Goal: Task Accomplishment & Management: Use online tool/utility

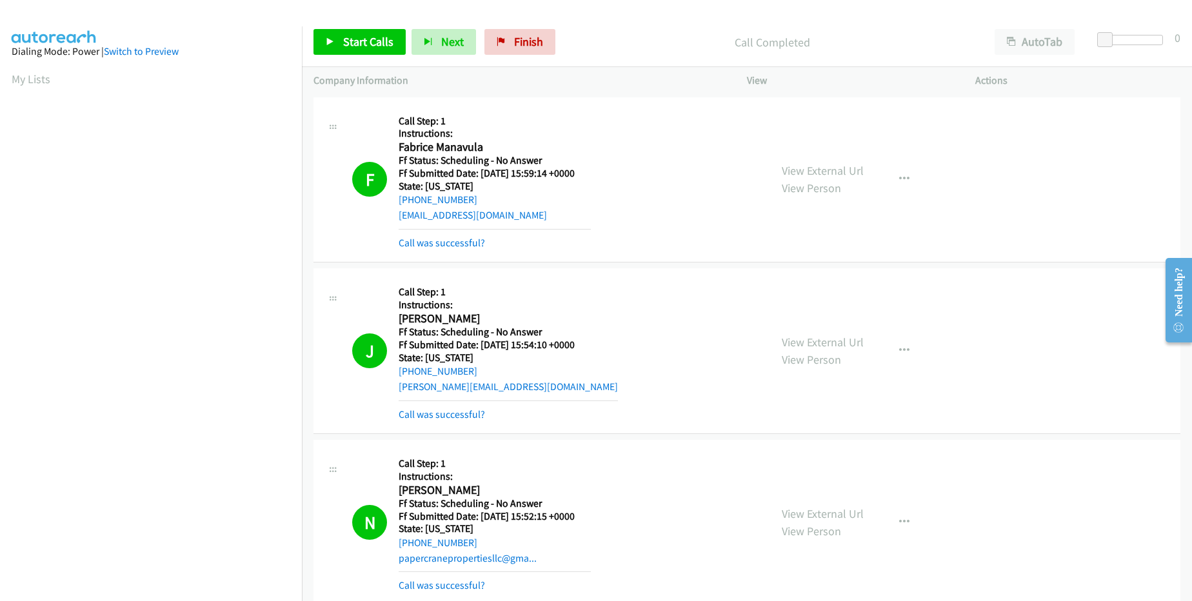
scroll to position [123, 0]
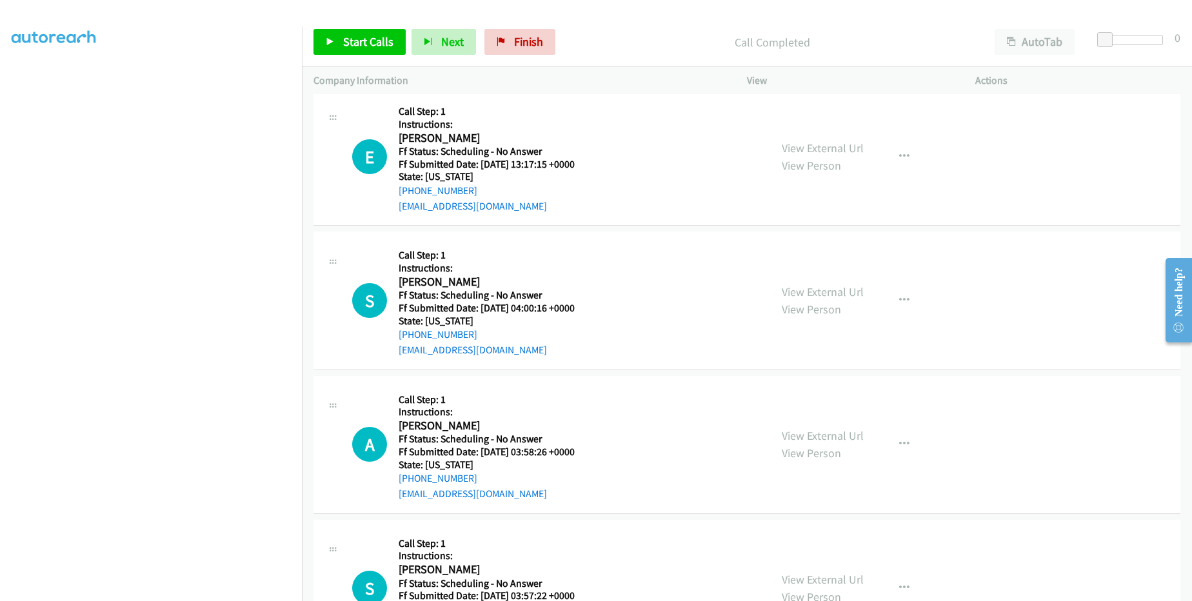
click at [477, 181] on h5 "State: [US_STATE]" at bounding box center [495, 176] width 192 height 13
drag, startPoint x: 479, startPoint y: 190, endPoint x: 413, endPoint y: 188, distance: 65.8
click at [413, 188] on div "[PHONE_NUMBER]" at bounding box center [495, 190] width 192 height 15
copy link "[PHONE_NUMBER]"
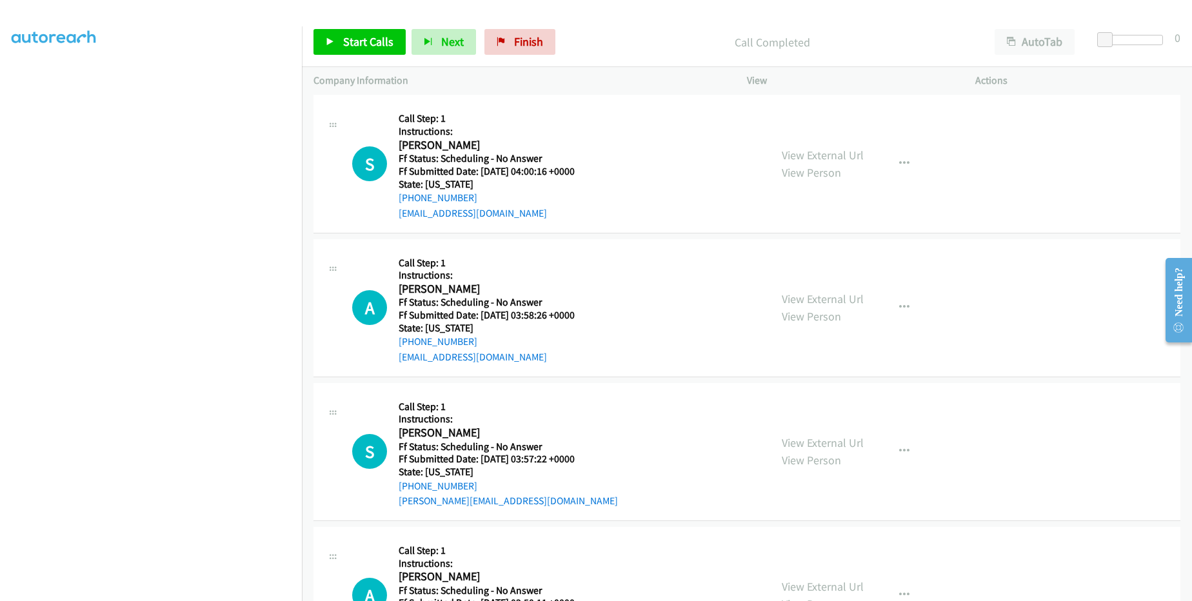
scroll to position [2400, 0]
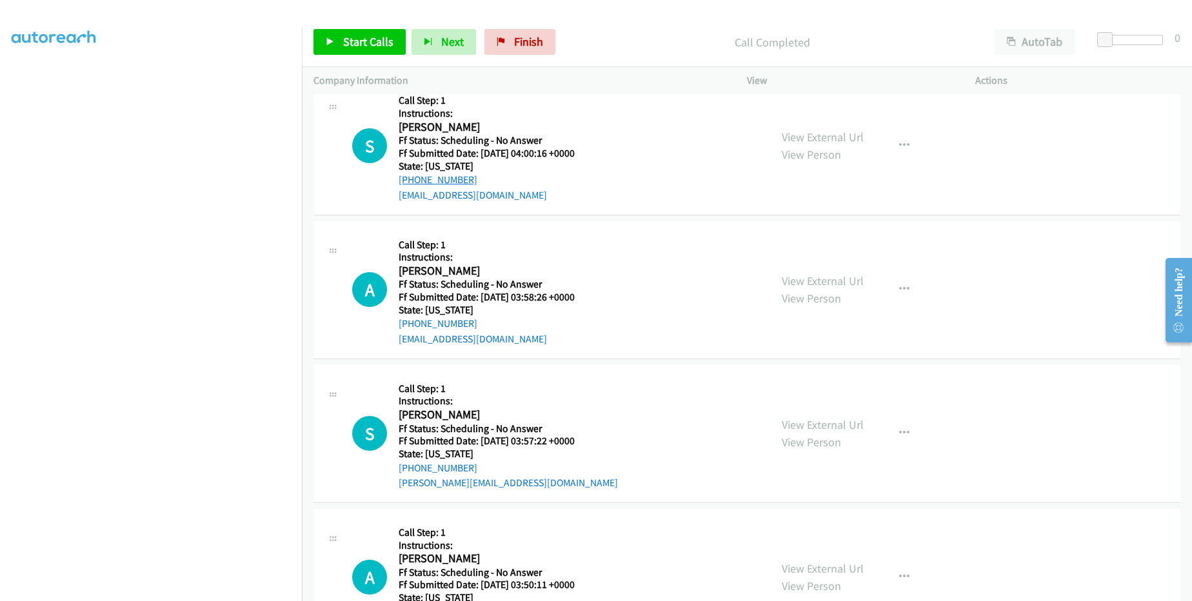
drag, startPoint x: 474, startPoint y: 176, endPoint x: 412, endPoint y: 180, distance: 62.7
click at [412, 180] on div "[PHONE_NUMBER]" at bounding box center [487, 179] width 176 height 15
copy link "[PHONE_NUMBER]"
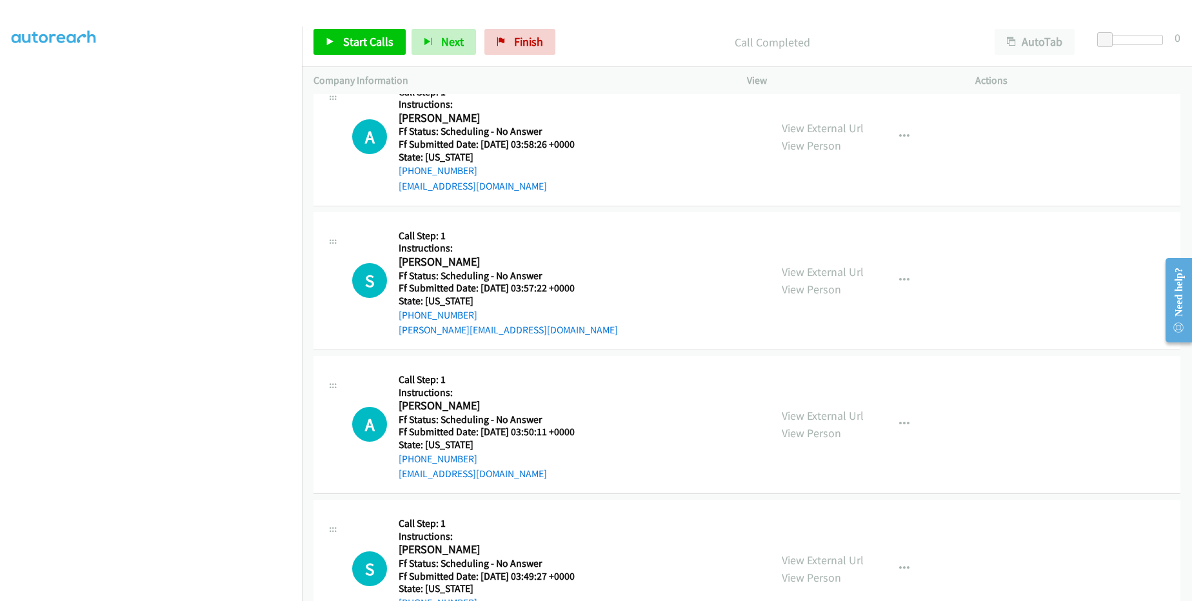
scroll to position [2555, 0]
drag, startPoint x: 486, startPoint y: 166, endPoint x: 411, endPoint y: 166, distance: 75.5
click at [411, 166] on div "[PHONE_NUMBER]" at bounding box center [487, 168] width 176 height 15
copy link "[PHONE_NUMBER]"
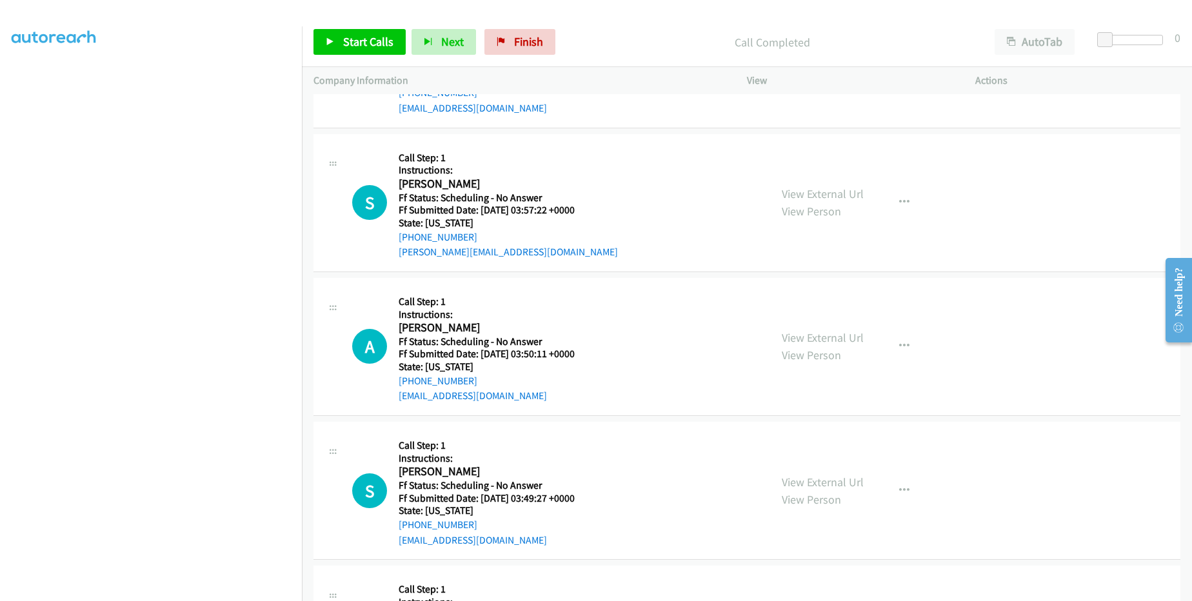
scroll to position [2632, 0]
drag, startPoint x: 477, startPoint y: 237, endPoint x: 410, endPoint y: 237, distance: 67.1
click at [410, 237] on div "[PHONE_NUMBER]" at bounding box center [508, 235] width 219 height 15
copy link "[PHONE_NUMBER]"
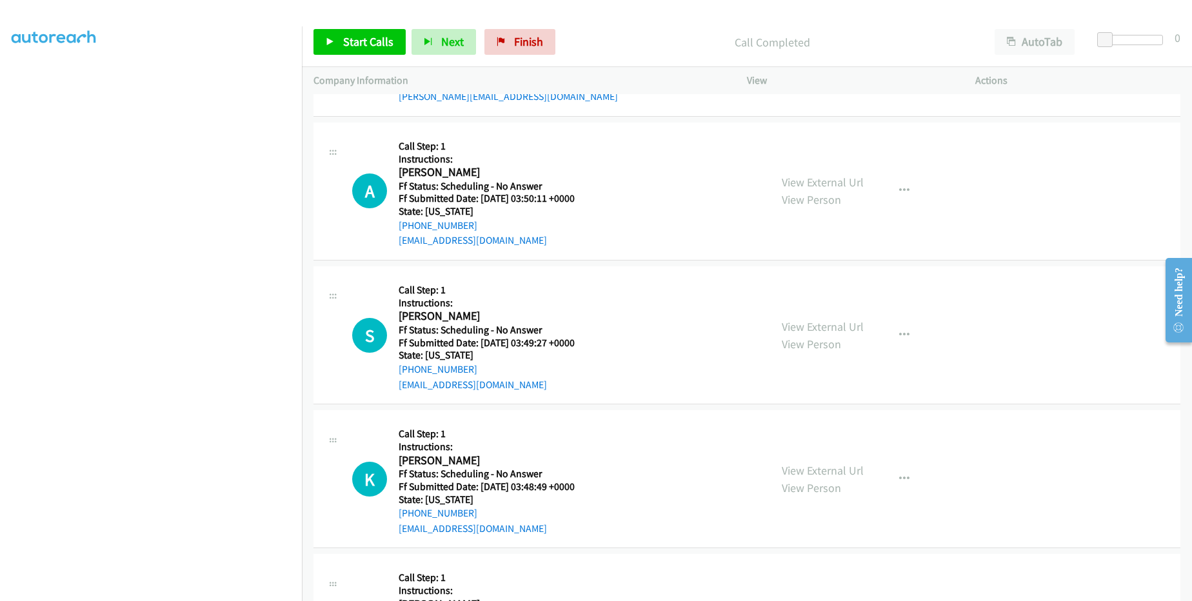
scroll to position [2787, 0]
drag, startPoint x: 481, startPoint y: 226, endPoint x: 410, endPoint y: 228, distance: 71.0
click at [410, 228] on div "[PHONE_NUMBER]" at bounding box center [487, 224] width 176 height 15
copy link "[PHONE_NUMBER]"
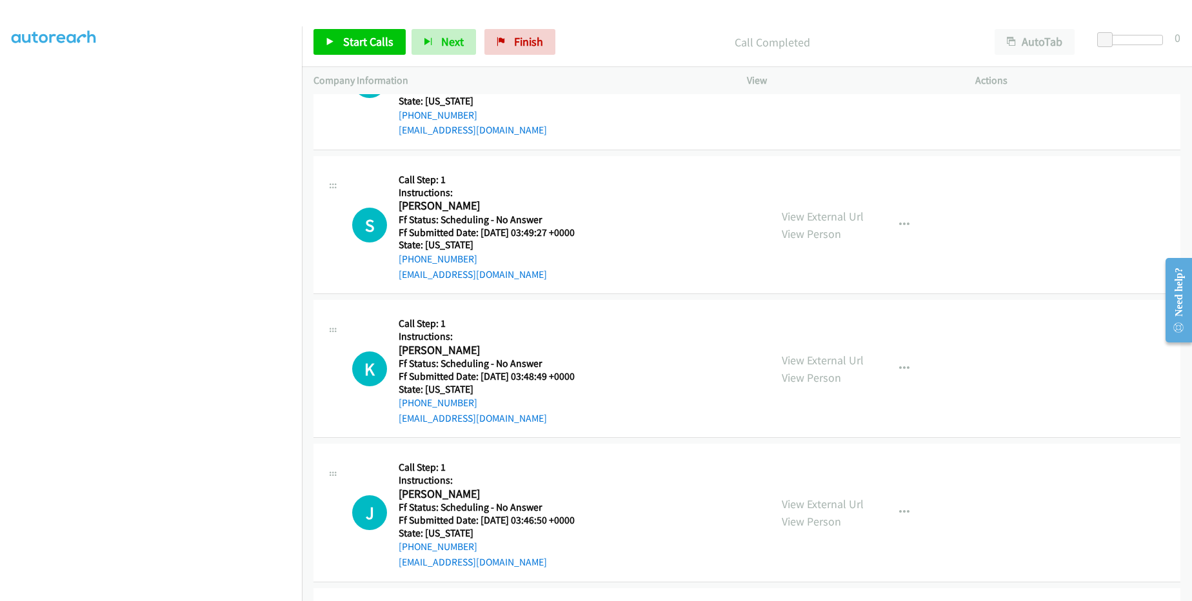
scroll to position [2942, 0]
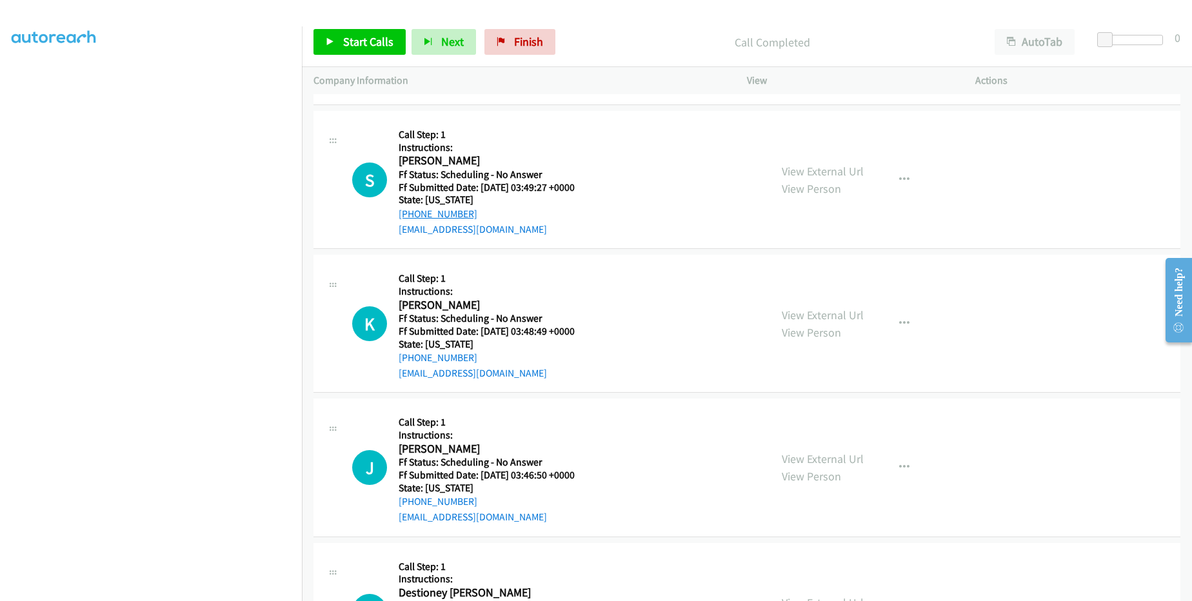
drag, startPoint x: 492, startPoint y: 211, endPoint x: 413, endPoint y: 215, distance: 78.8
click at [413, 215] on div "[PHONE_NUMBER]" at bounding box center [487, 213] width 176 height 15
copy link "[PHONE_NUMBER]"
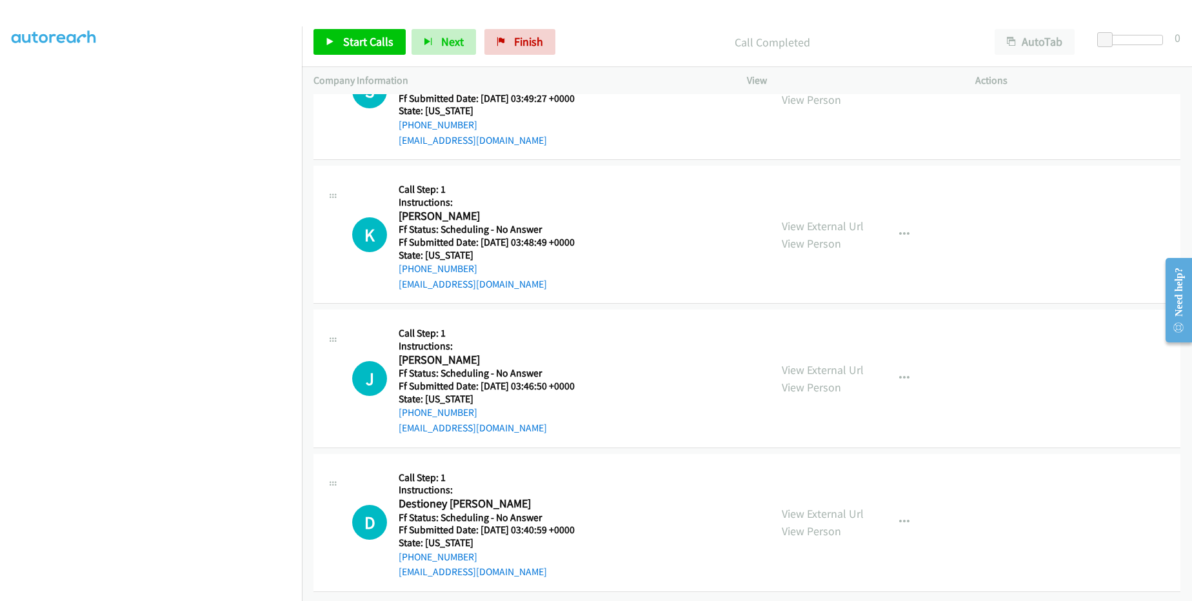
scroll to position [3041, 0]
drag, startPoint x: 484, startPoint y: 266, endPoint x: 408, endPoint y: 261, distance: 75.7
click at [408, 261] on div "Callback Scheduled Call Step: 1 Instructions: [PERSON_NAME] America/New_York Ff…" at bounding box center [487, 234] width 176 height 114
copy div "[PHONE_NUMBER]"
drag, startPoint x: 477, startPoint y: 403, endPoint x: 411, endPoint y: 403, distance: 66.5
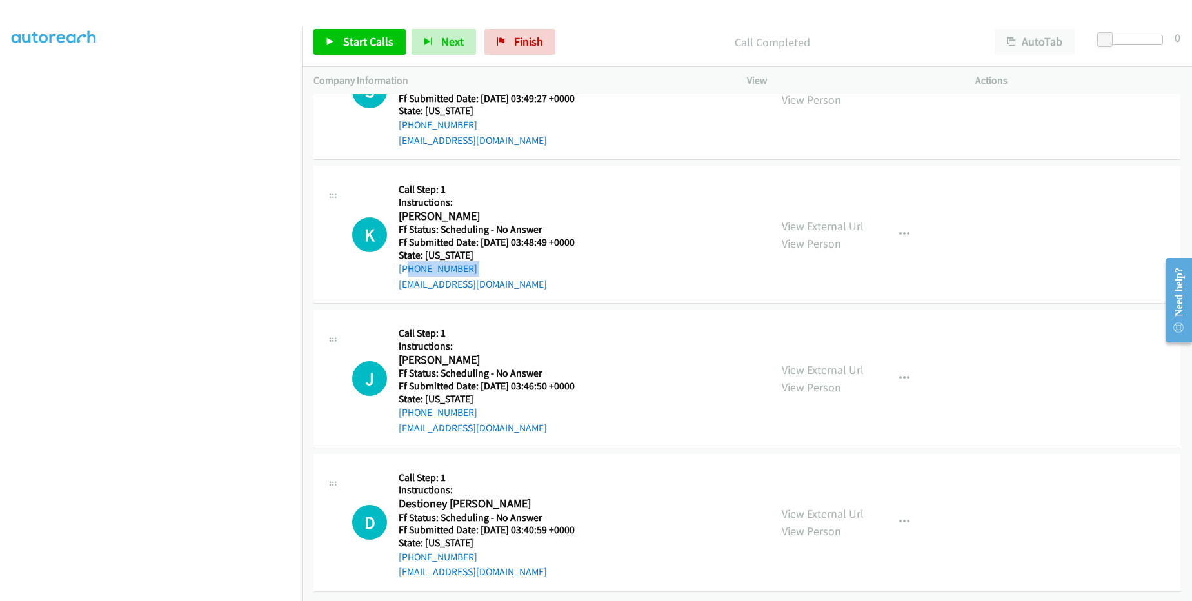
click at [411, 405] on div "[PHONE_NUMBER]" at bounding box center [487, 412] width 176 height 15
copy link "[PHONE_NUMBER]"
drag, startPoint x: 481, startPoint y: 546, endPoint x: 412, endPoint y: 552, distance: 68.6
click at [412, 552] on div "[PHONE_NUMBER]" at bounding box center [487, 557] width 176 height 15
copy link "[PHONE_NUMBER]"
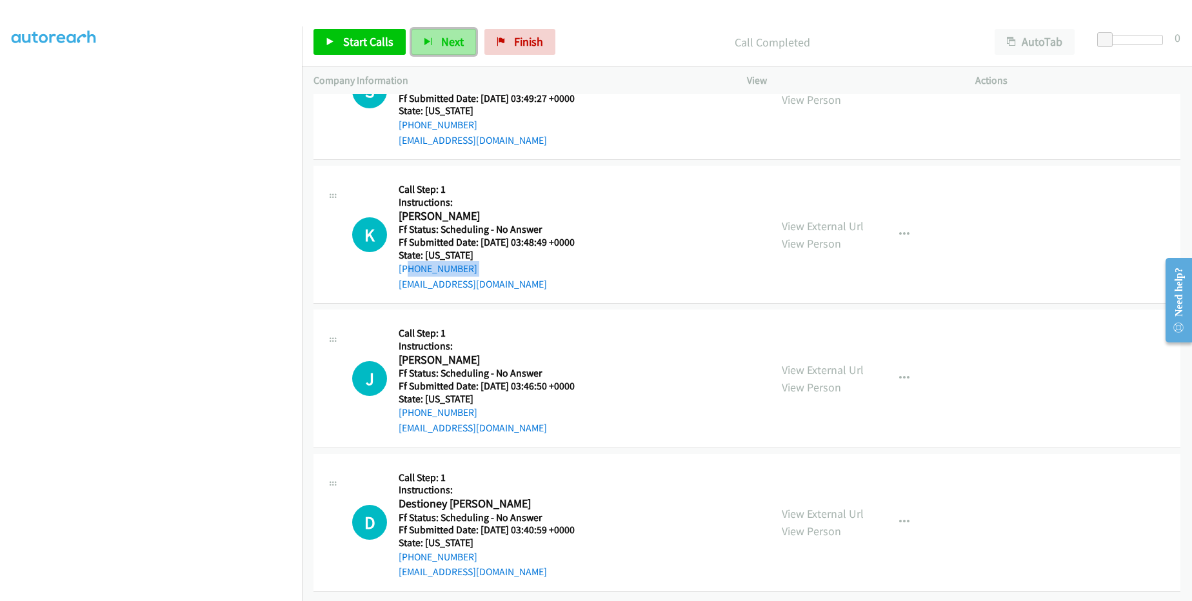
click at [452, 50] on button "Next" at bounding box center [444, 42] width 65 height 26
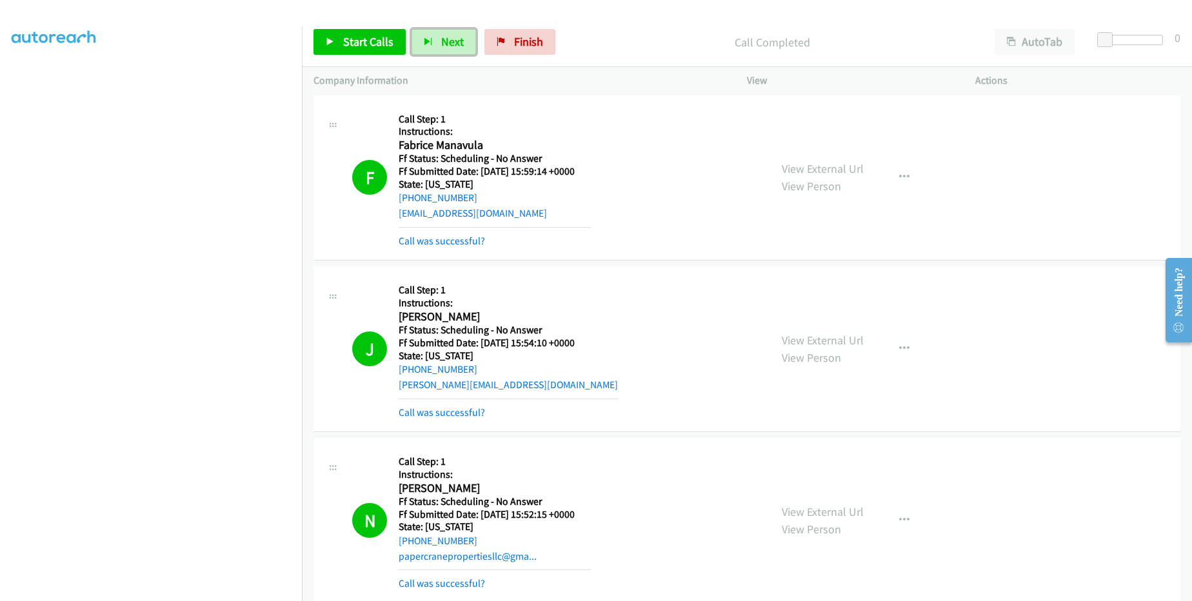
scroll to position [0, 0]
click at [550, 35] on link "Finish" at bounding box center [520, 42] width 71 height 26
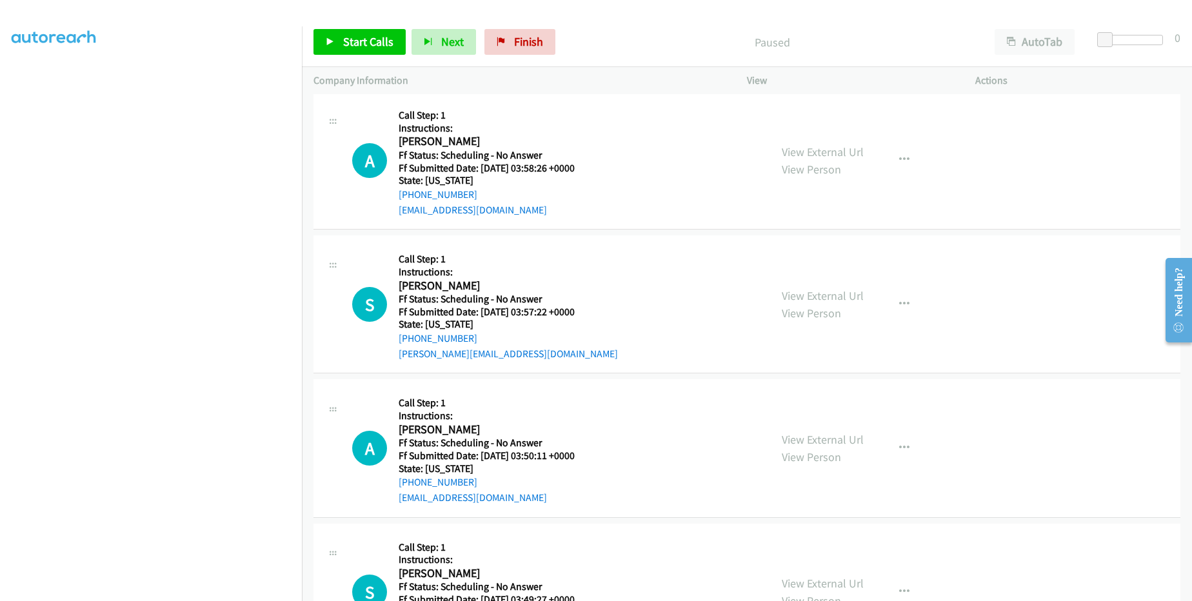
scroll to position [1161, 0]
